Goal: Task Accomplishment & Management: Manage account settings

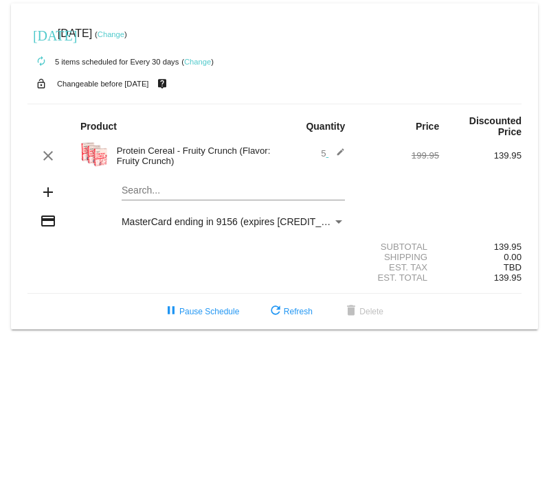
click at [197, 60] on link "Change" at bounding box center [197, 62] width 27 height 8
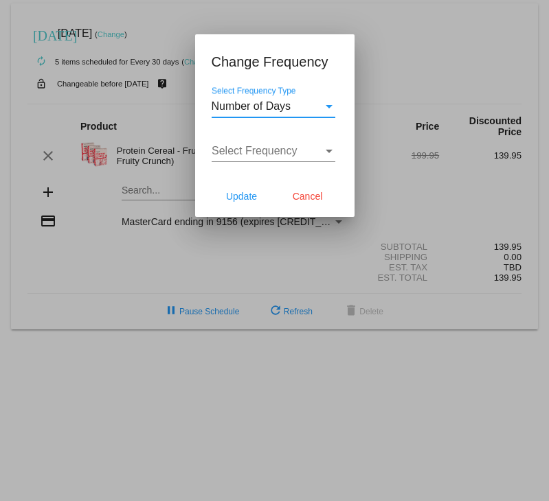
click at [292, 109] on div "Number of Days" at bounding box center [267, 106] width 111 height 12
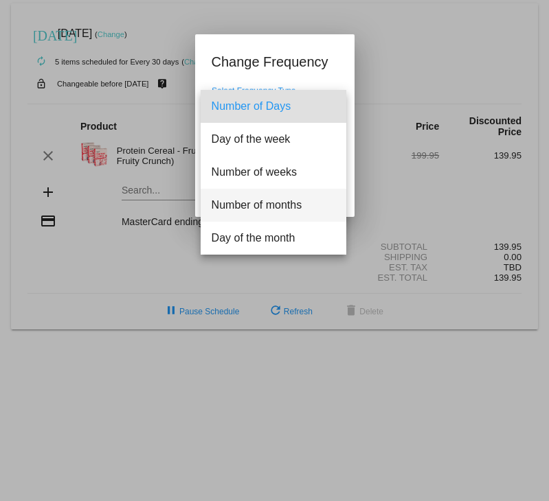
click at [255, 199] on span "Number of months" at bounding box center [274, 205] width 124 height 33
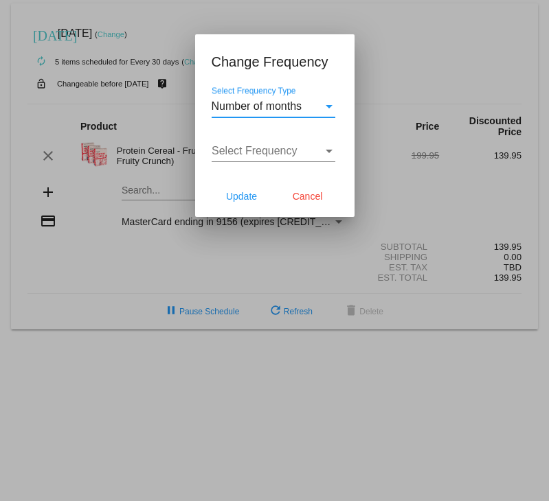
click at [280, 155] on span "Select Frequency" at bounding box center [255, 151] width 86 height 12
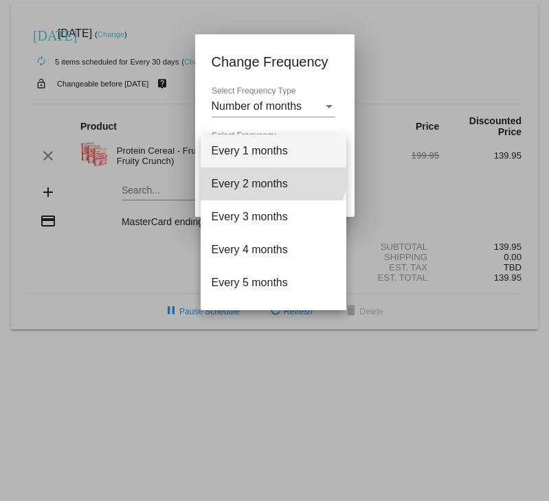
click at [271, 169] on span "Every 2 months" at bounding box center [274, 184] width 124 height 33
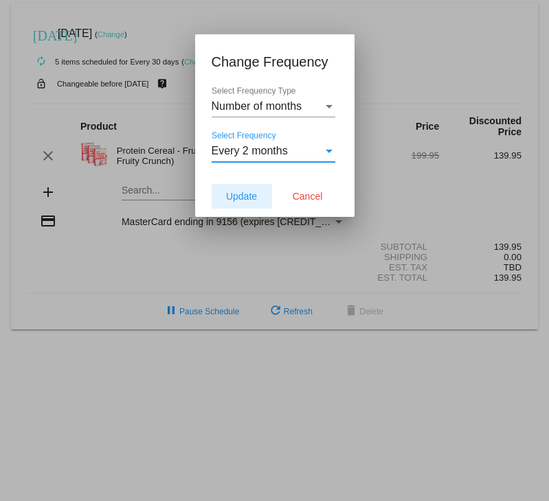
click at [242, 205] on button "Update" at bounding box center [242, 196] width 60 height 25
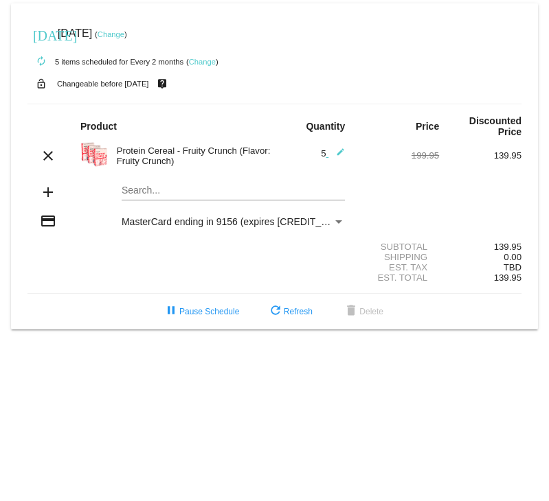
click at [124, 32] on link "Change" at bounding box center [111, 34] width 27 height 8
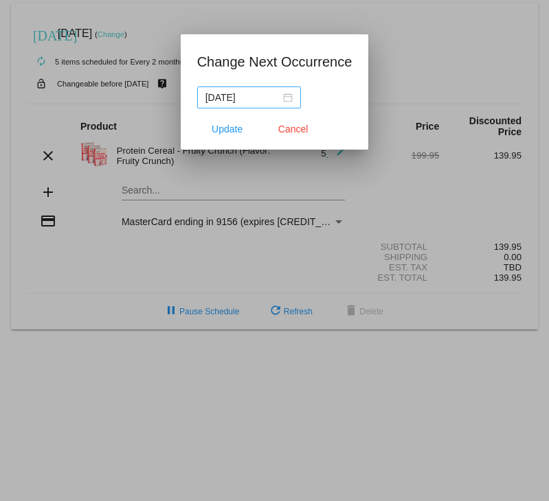
click at [284, 102] on div "[DATE]" at bounding box center [248, 97] width 87 height 15
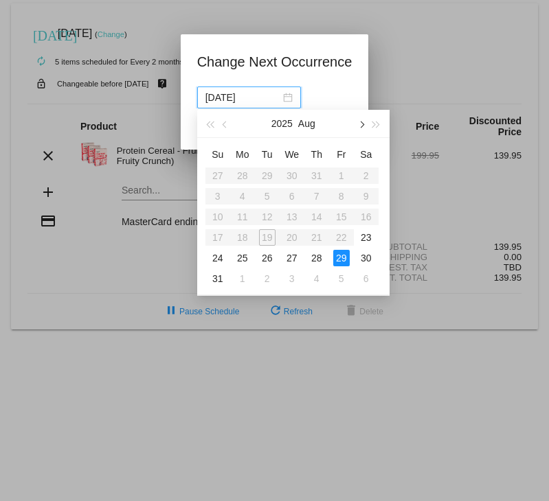
click at [358, 124] on span "button" at bounding box center [360, 124] width 7 height 7
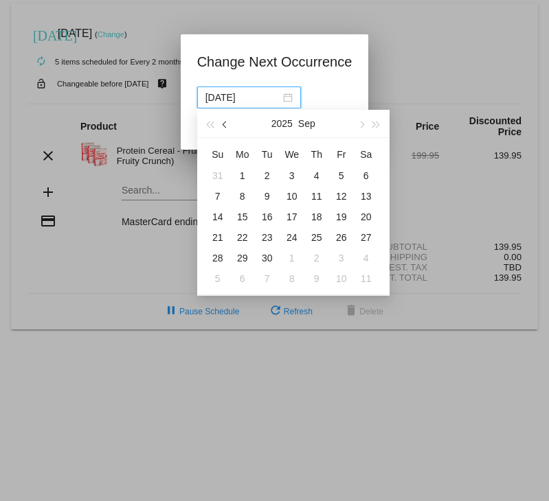
click at [225, 130] on button "button" at bounding box center [225, 123] width 15 height 27
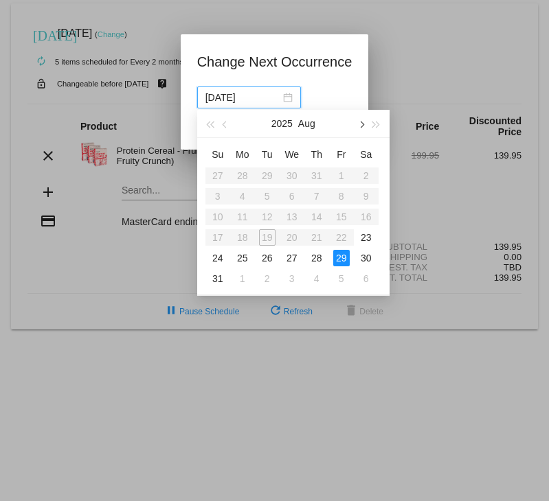
click at [360, 123] on span "button" at bounding box center [360, 124] width 7 height 7
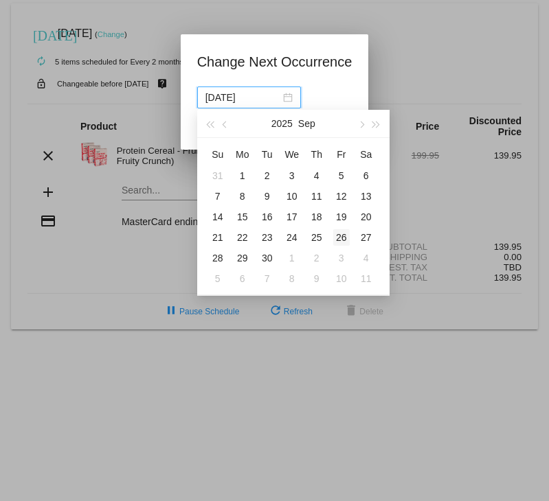
click at [340, 229] on div "26" at bounding box center [341, 237] width 16 height 16
type input "[DATE]"
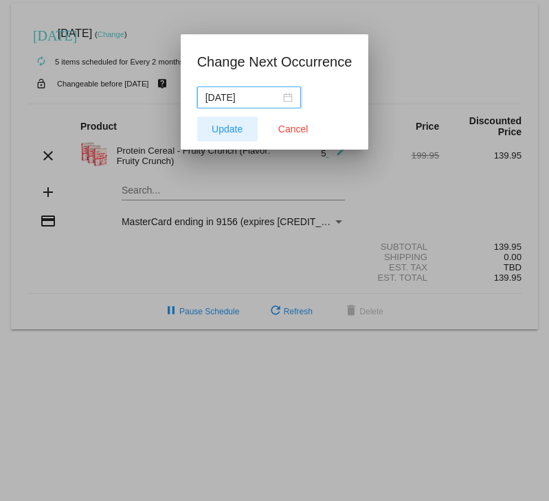
click at [242, 126] on span "Update" at bounding box center [227, 129] width 31 height 11
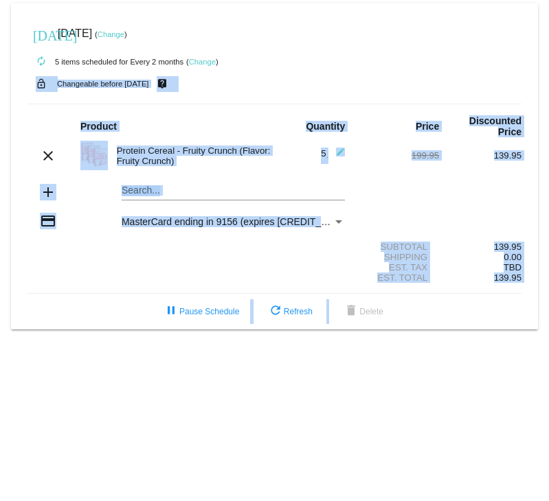
drag, startPoint x: 242, startPoint y: 126, endPoint x: 277, endPoint y: 69, distance: 67.9
click at [277, 69] on mat-card "[DATE] [DATE] ( Change ) autorenew 5 items scheduled for Every 2 months ( Chang…" at bounding box center [274, 166] width 527 height 326
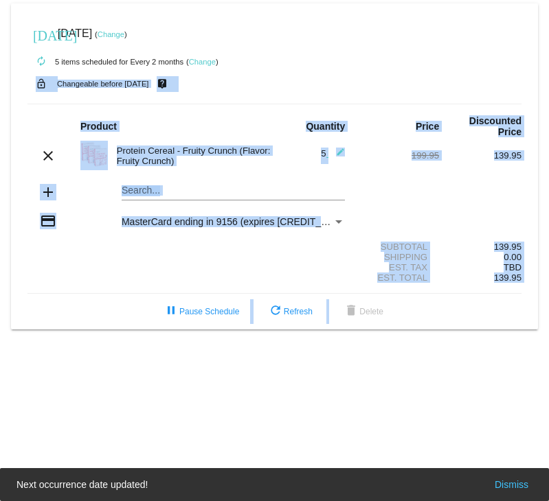
click at [277, 69] on div "autorenew 5 items scheduled for Every 2 months ( Change )" at bounding box center [274, 60] width 494 height 27
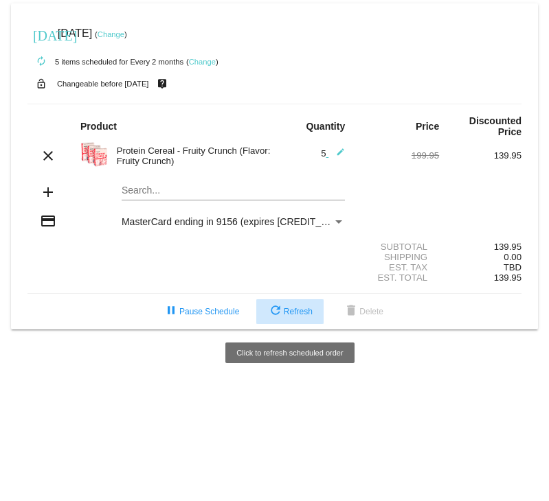
click at [285, 311] on span "refresh Refresh" at bounding box center [289, 312] width 45 height 10
